Goal: Transaction & Acquisition: Purchase product/service

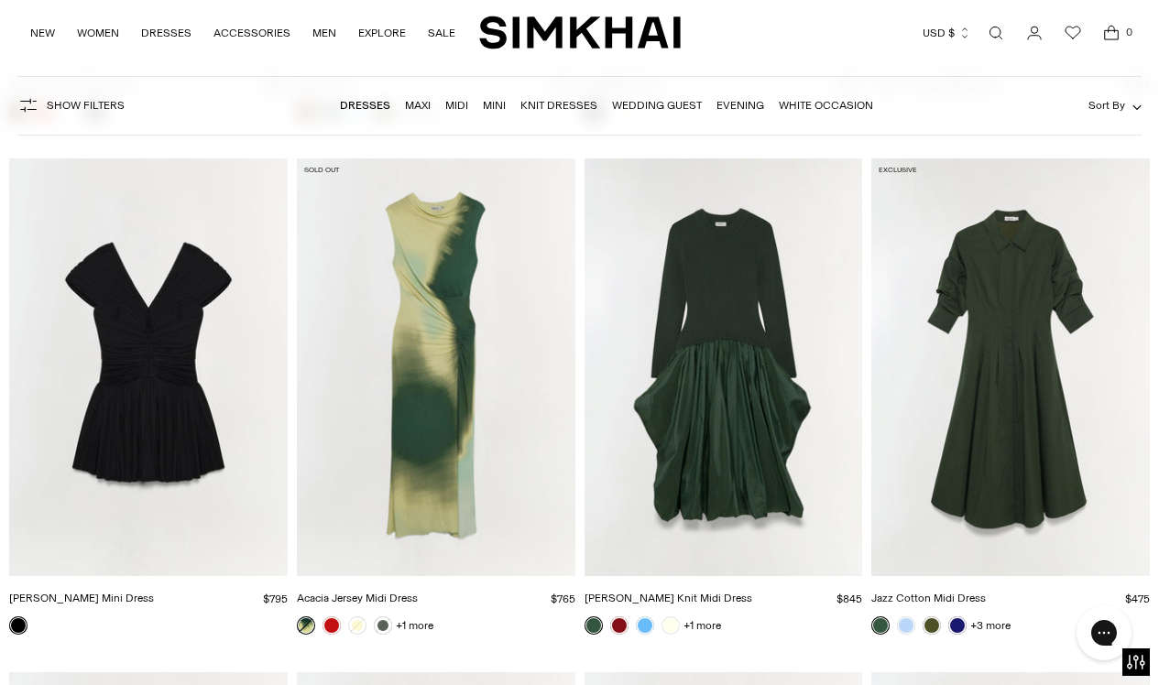
scroll to position [6275, 0]
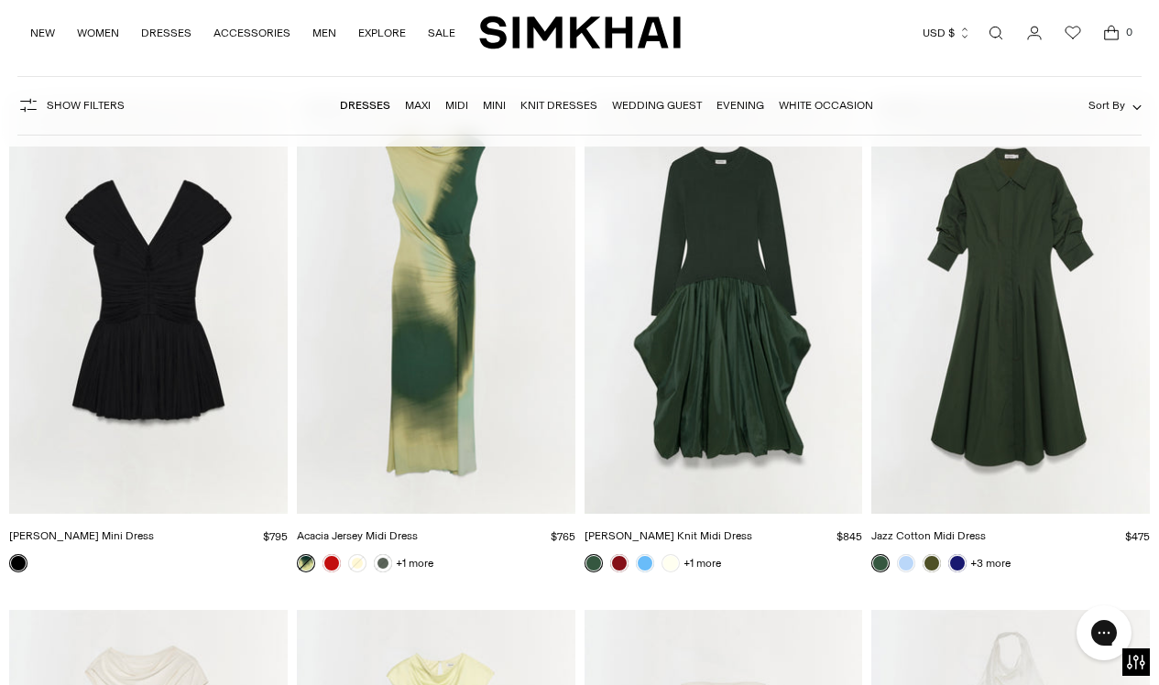
click at [0, 0] on img "Kenlie Taffeta Knit Midi Dress" at bounding box center [0, 0] width 0 height 0
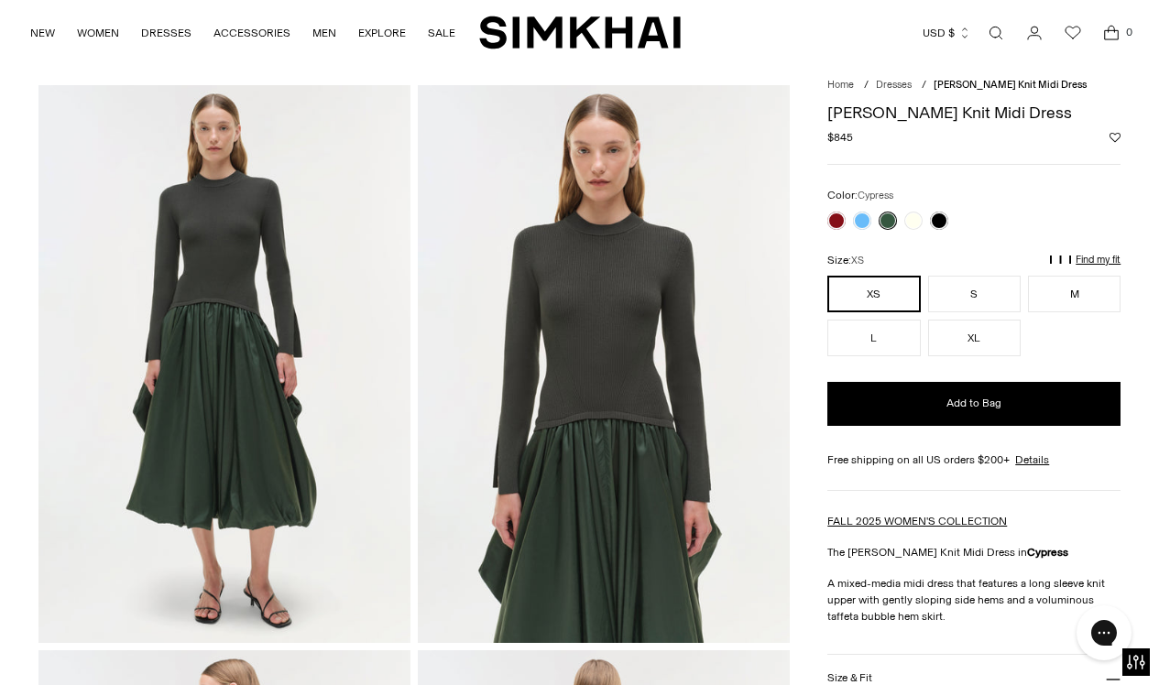
scroll to position [51, 0]
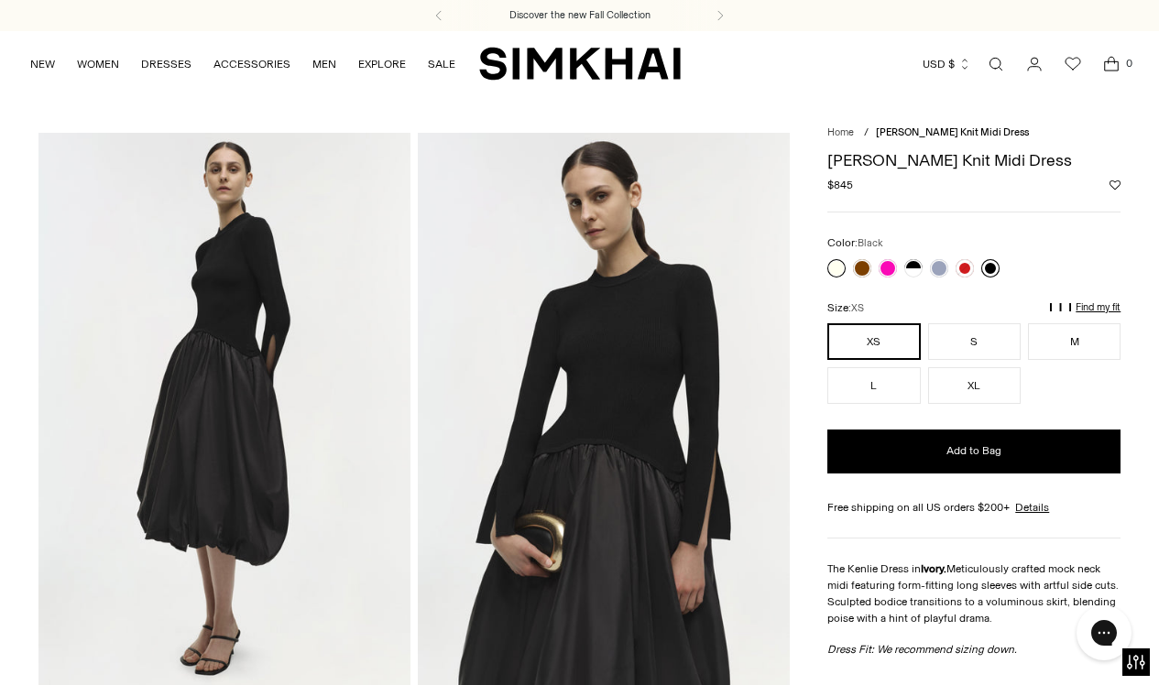
click at [991, 265] on link at bounding box center [990, 268] width 18 height 18
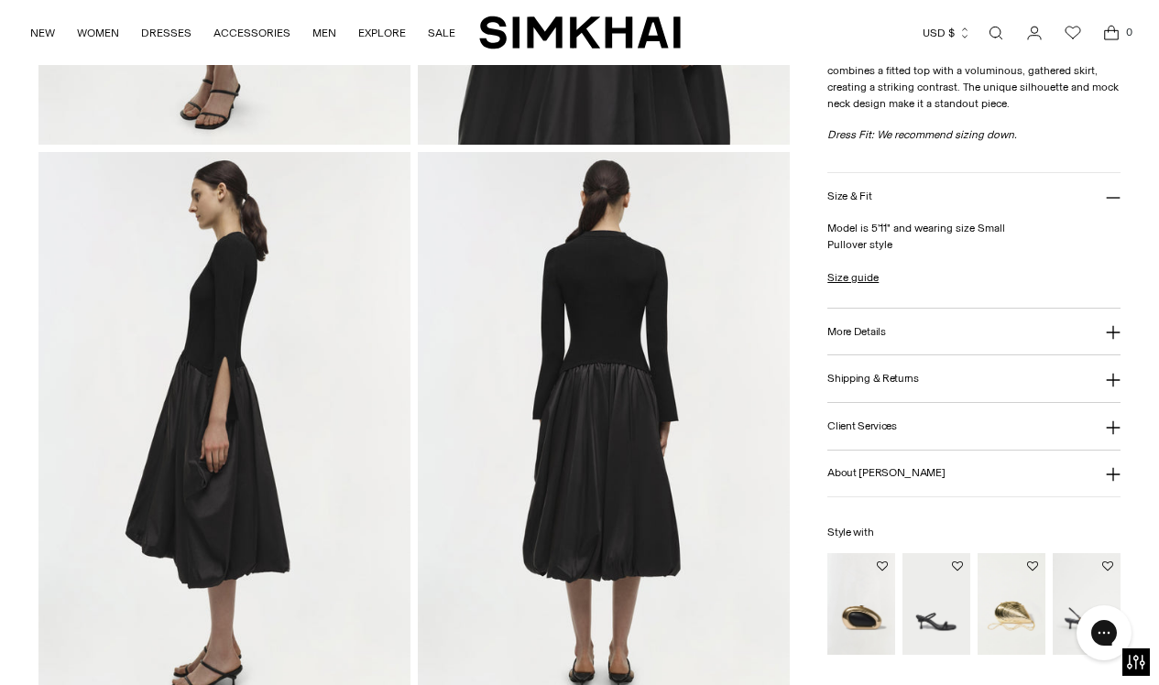
scroll to position [599, 0]
